Goal: Find specific page/section: Find specific page/section

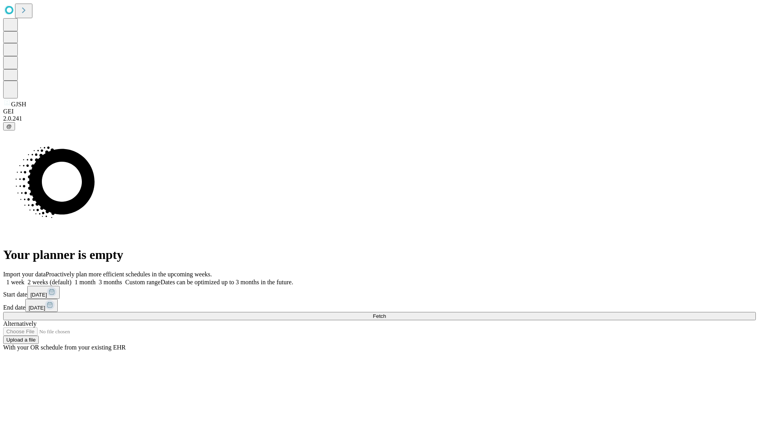
click at [386, 313] on span "Fetch" at bounding box center [379, 316] width 13 height 6
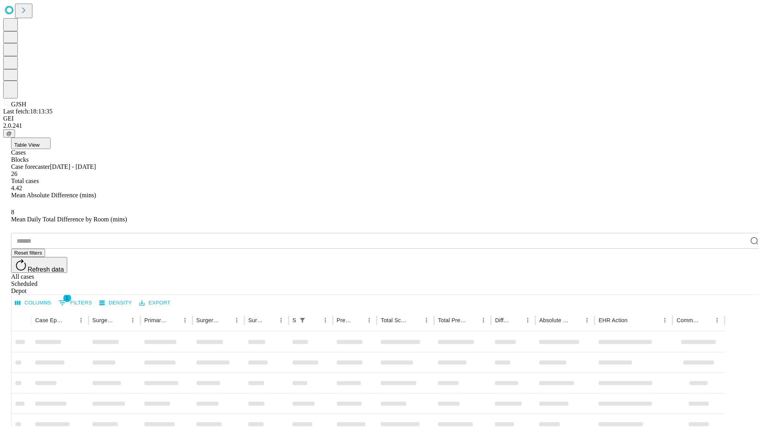
click at [738, 287] on div "Depot" at bounding box center [387, 290] width 753 height 7
